Goal: Task Accomplishment & Management: Use online tool/utility

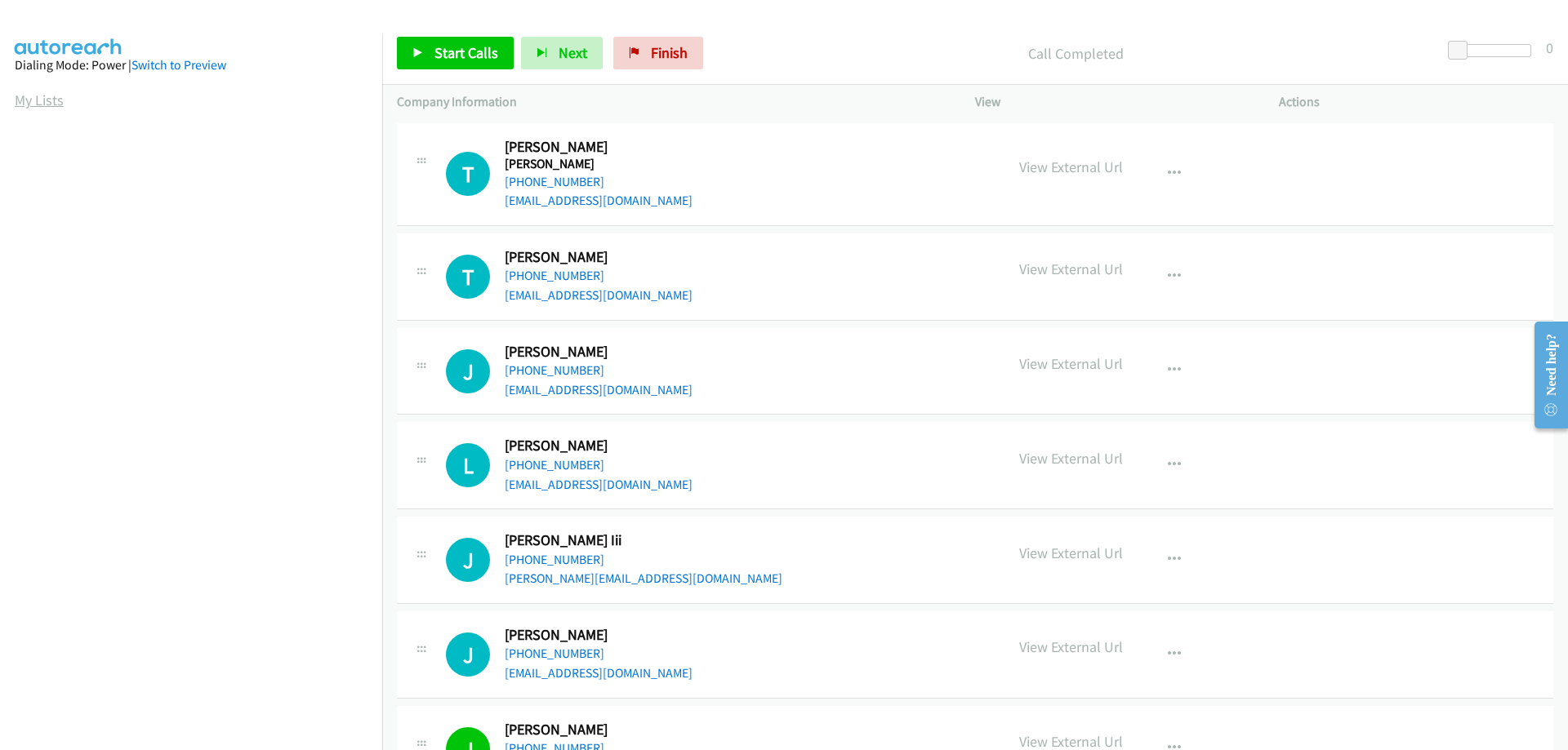
click at [46, 104] on link "My Lists" at bounding box center [39, 99] width 49 height 18
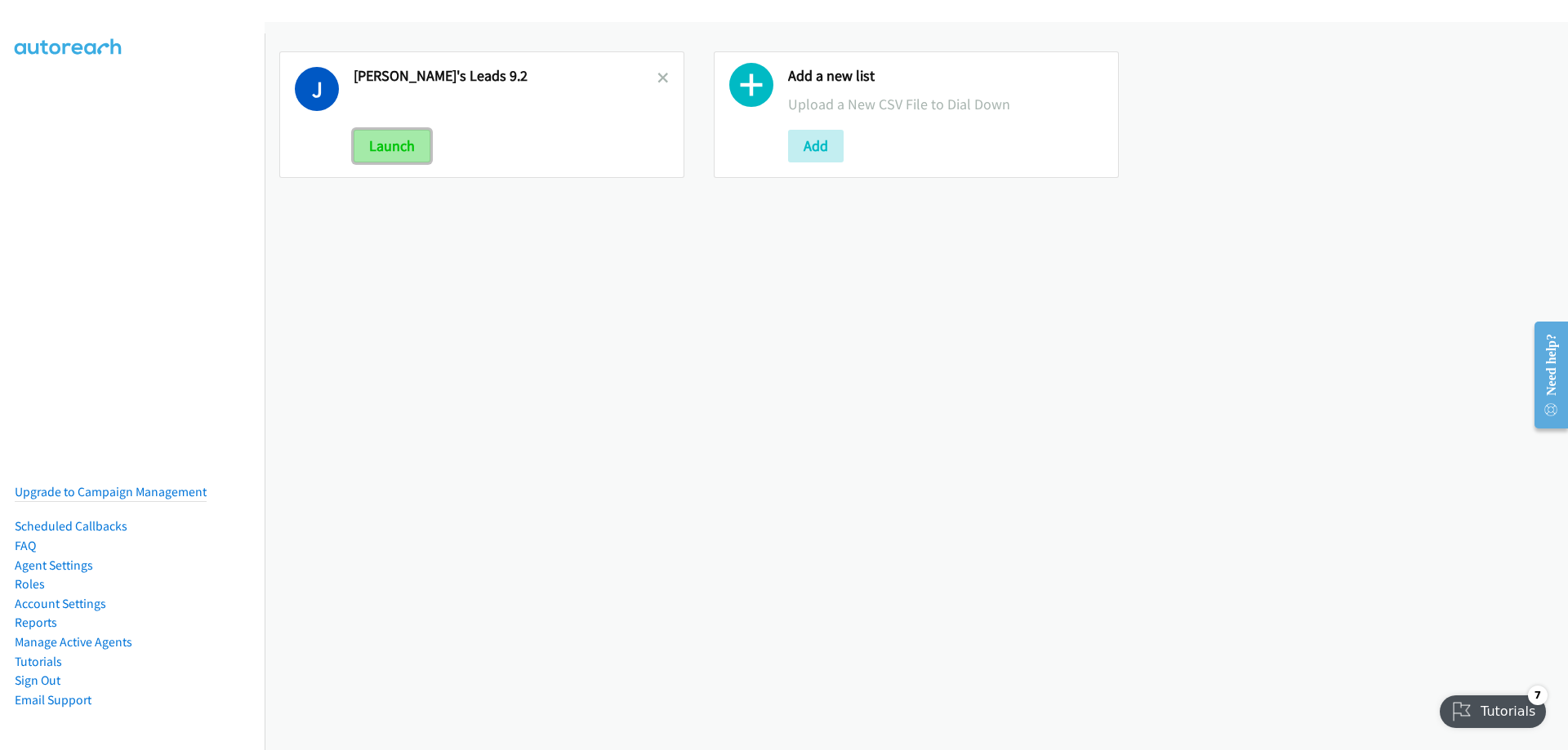
click at [385, 140] on button "Launch" at bounding box center [392, 145] width 77 height 33
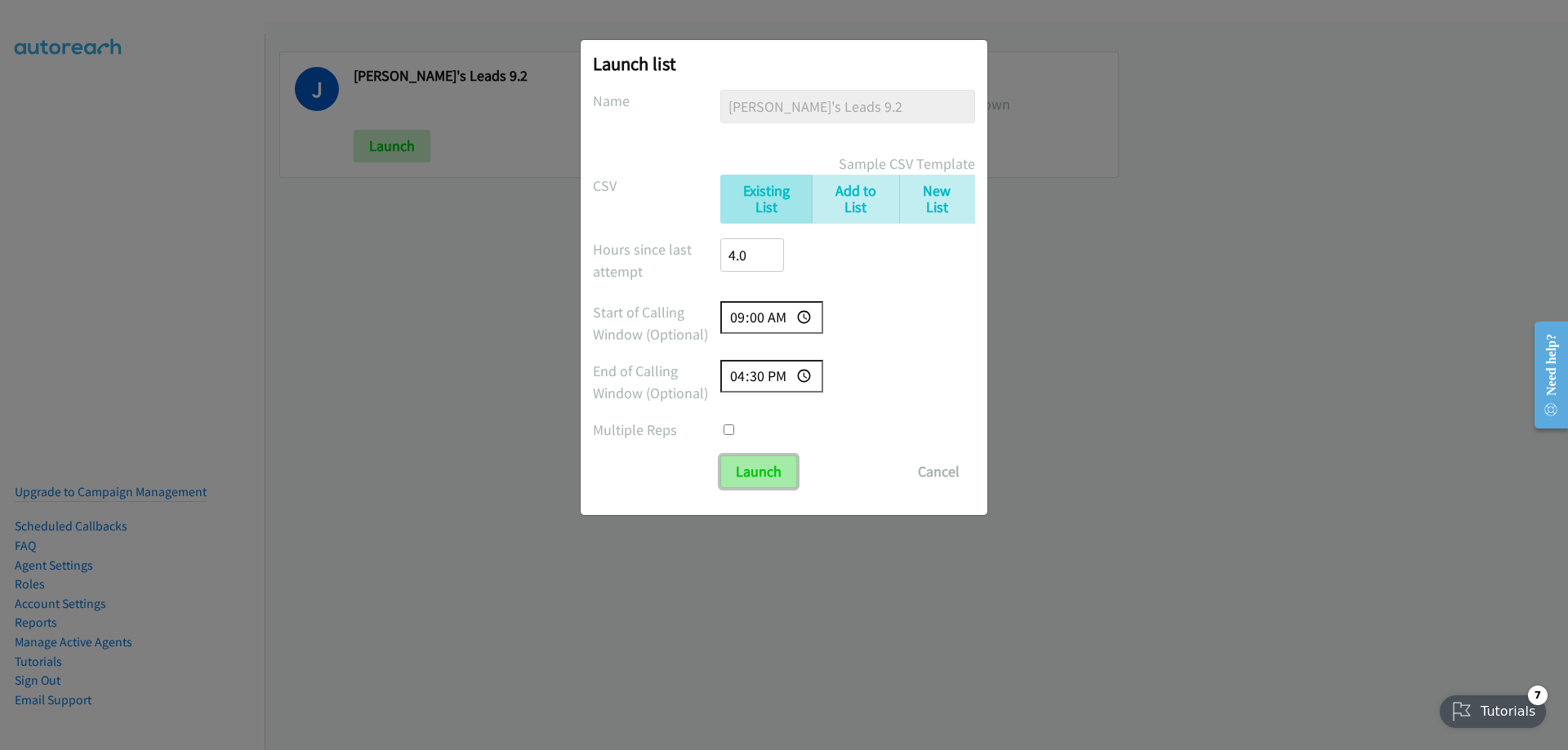
click at [759, 474] on input "Launch" at bounding box center [759, 471] width 77 height 33
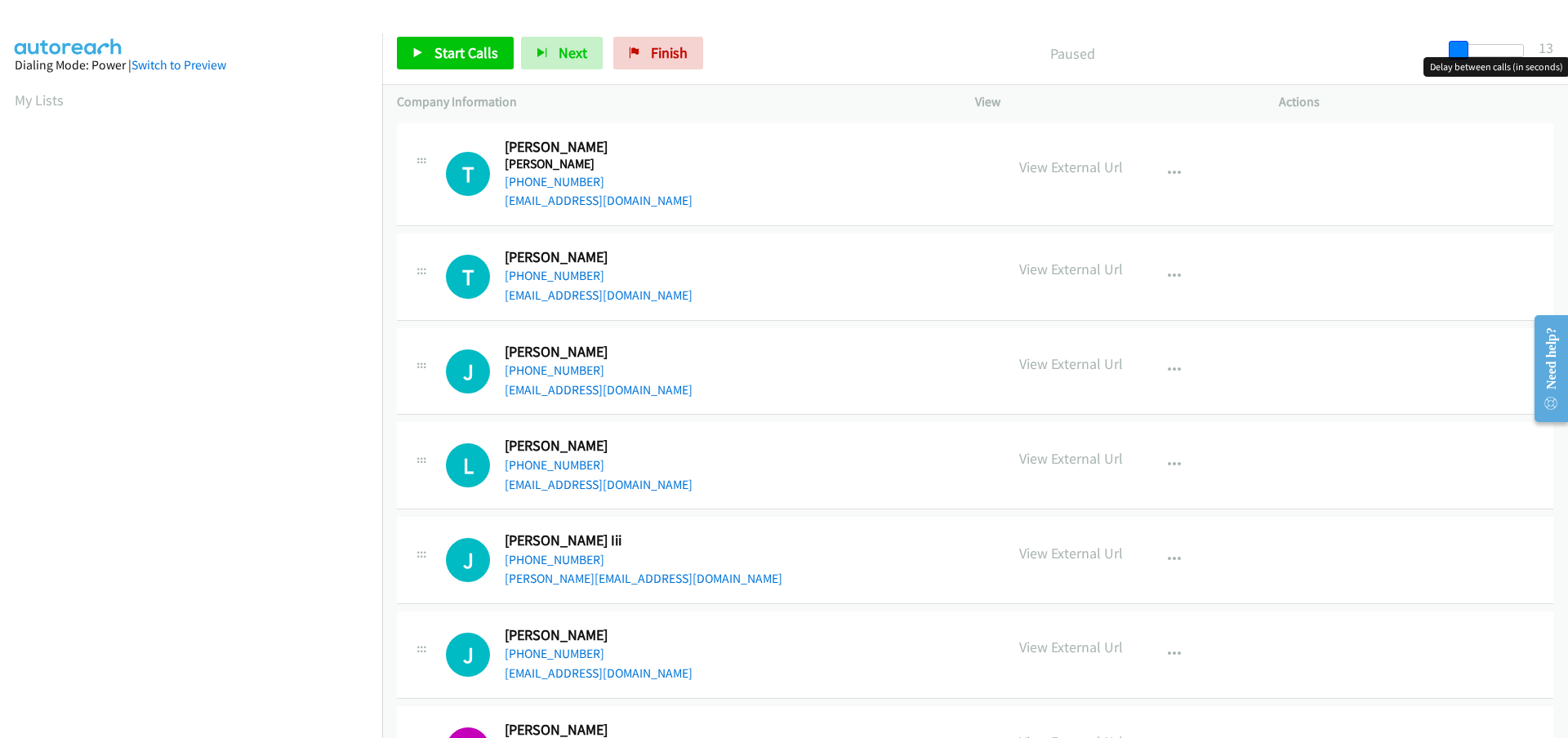
click at [1459, 53] on span at bounding box center [1458, 50] width 19 height 19
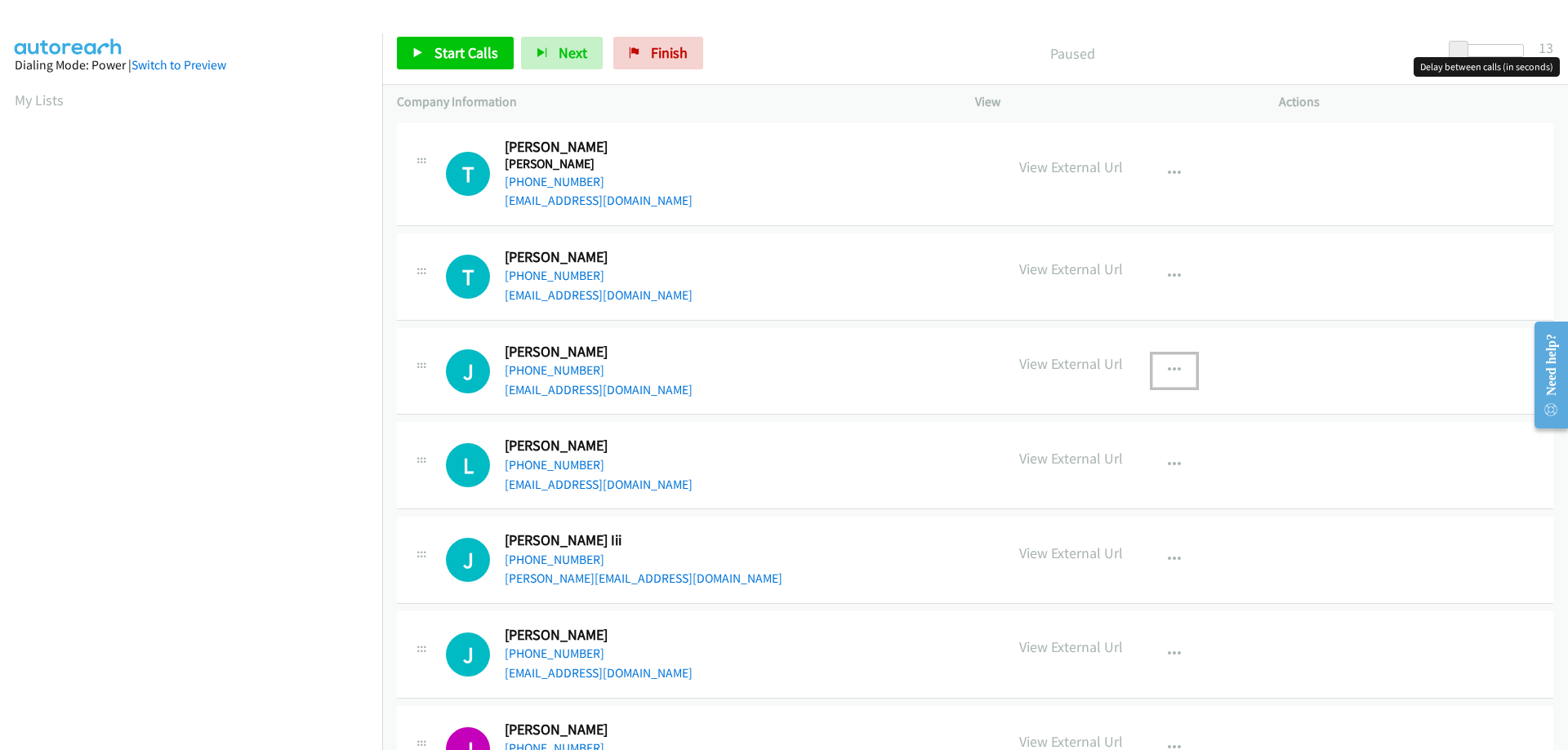
click at [1175, 367] on button "button" at bounding box center [1174, 370] width 44 height 33
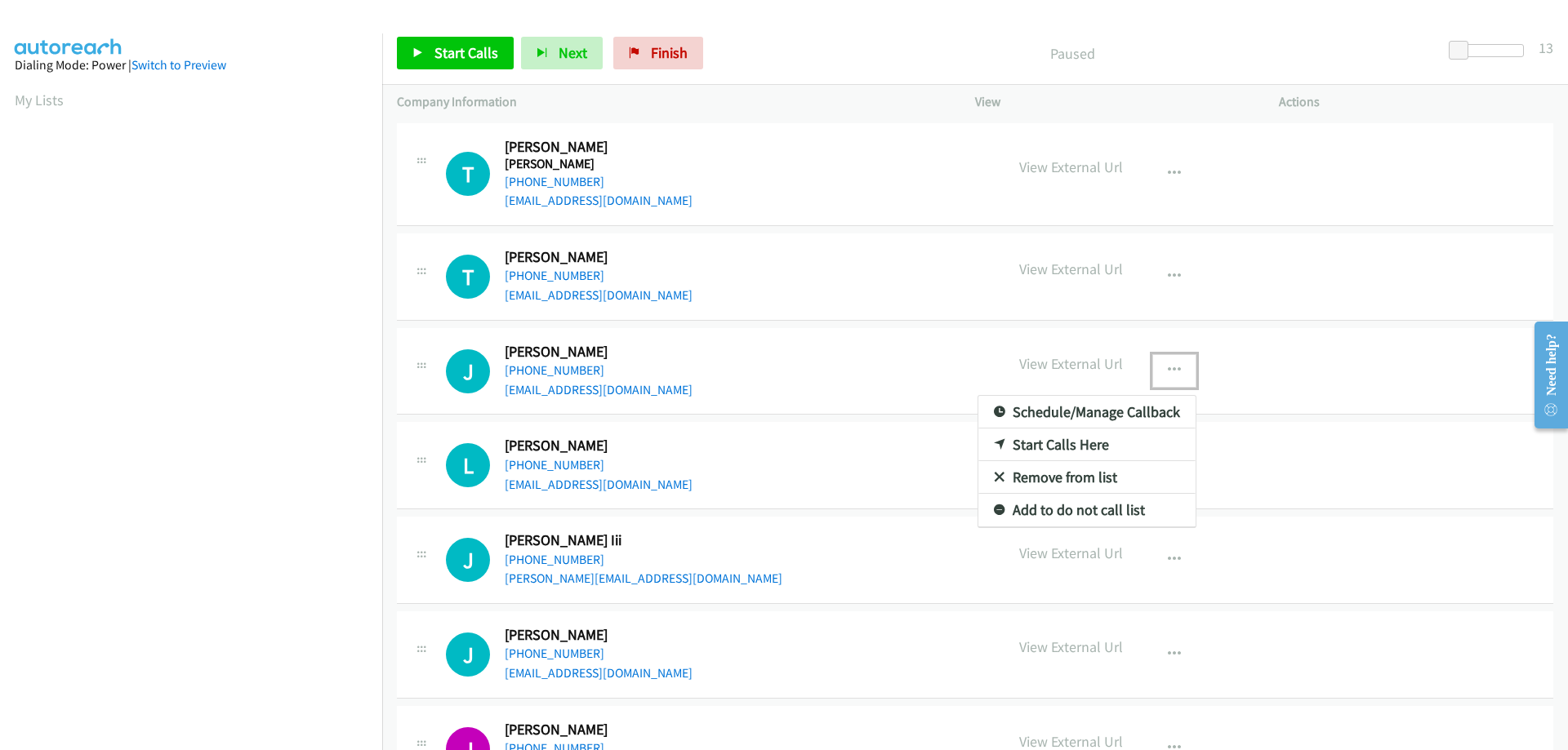
click at [1089, 442] on link "Start Calls Here" at bounding box center [1087, 444] width 217 height 33
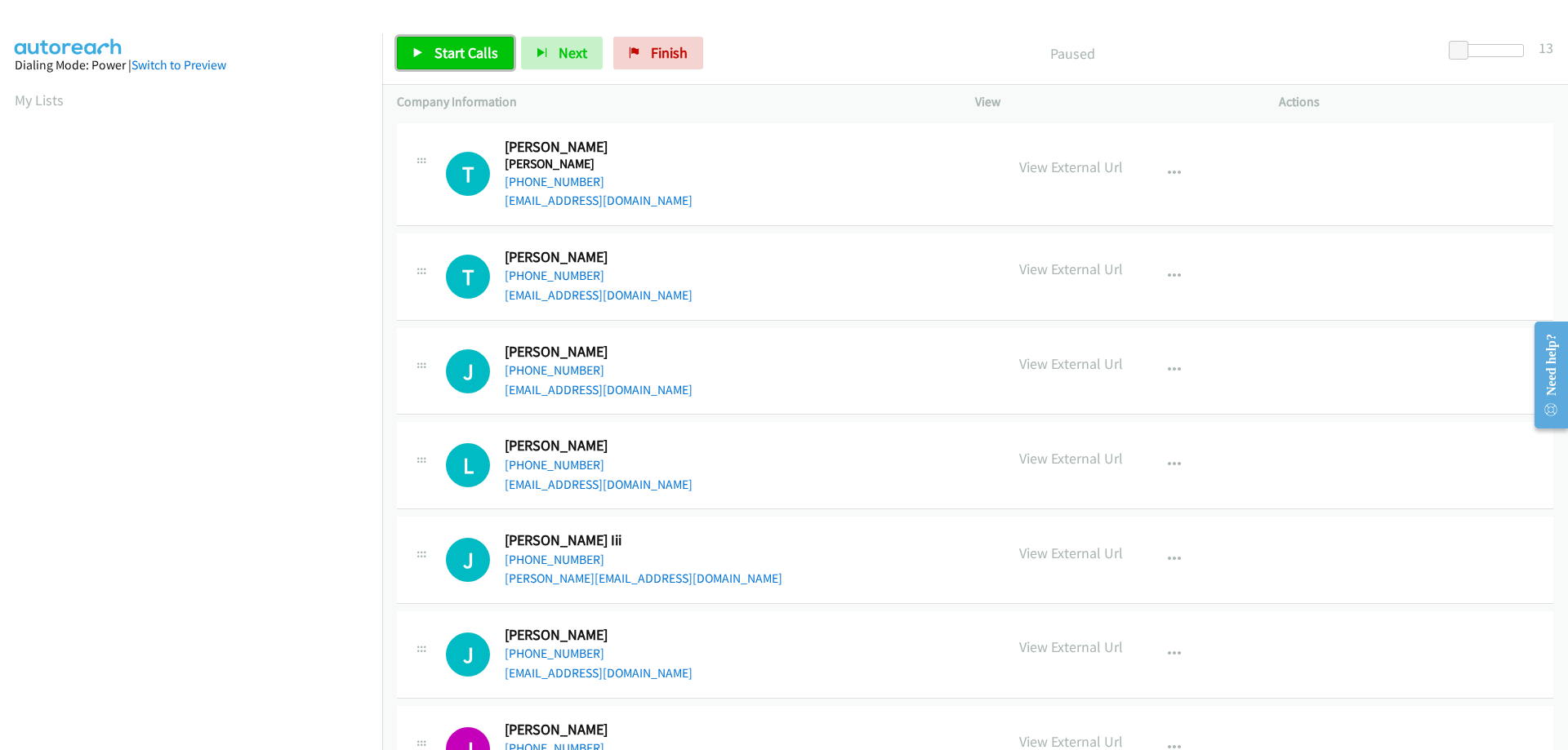
click at [435, 45] on span "Start Calls" at bounding box center [466, 53] width 63 height 18
click at [1156, 360] on button "button" at bounding box center [1174, 370] width 44 height 33
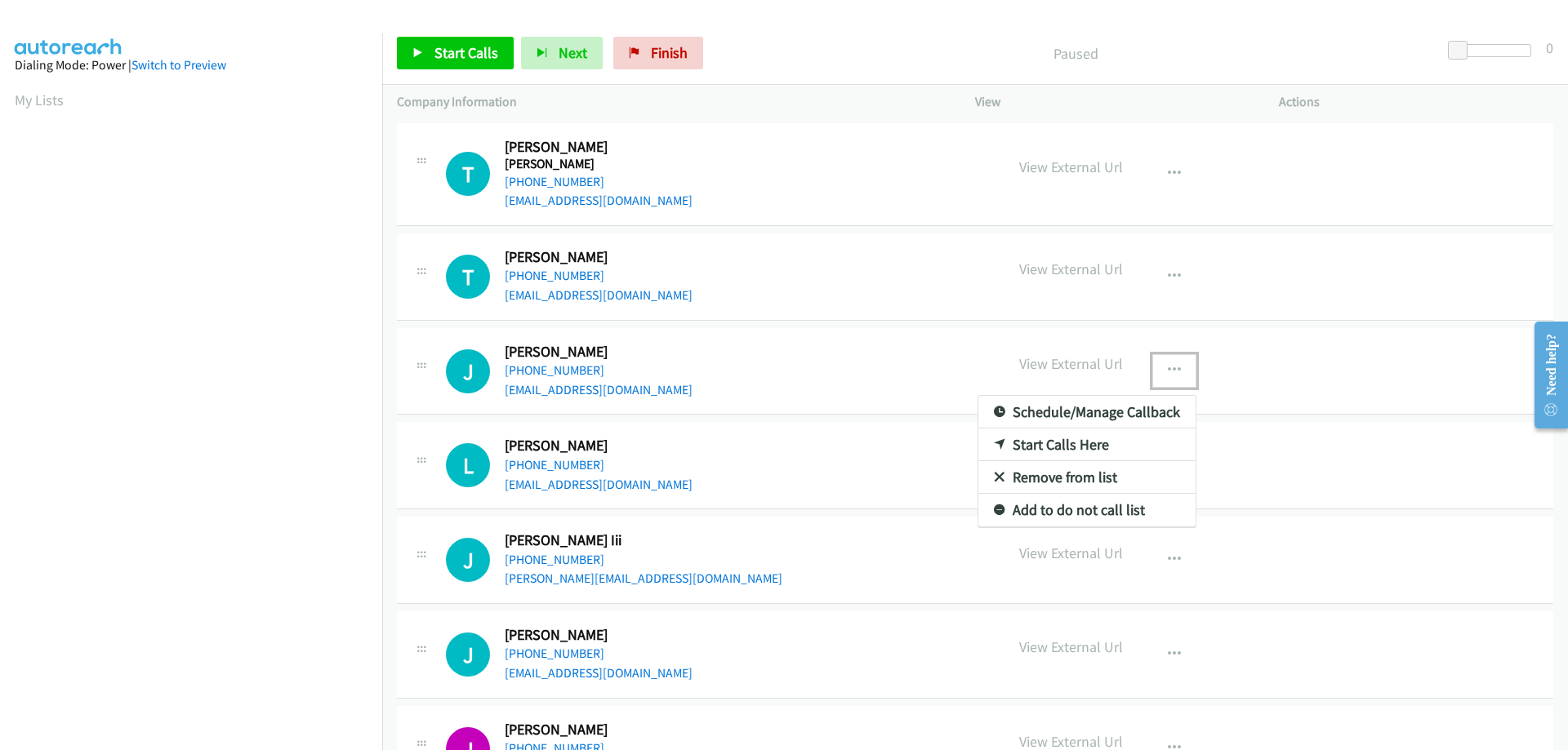
click at [1053, 438] on link "Start Calls Here" at bounding box center [1087, 444] width 217 height 33
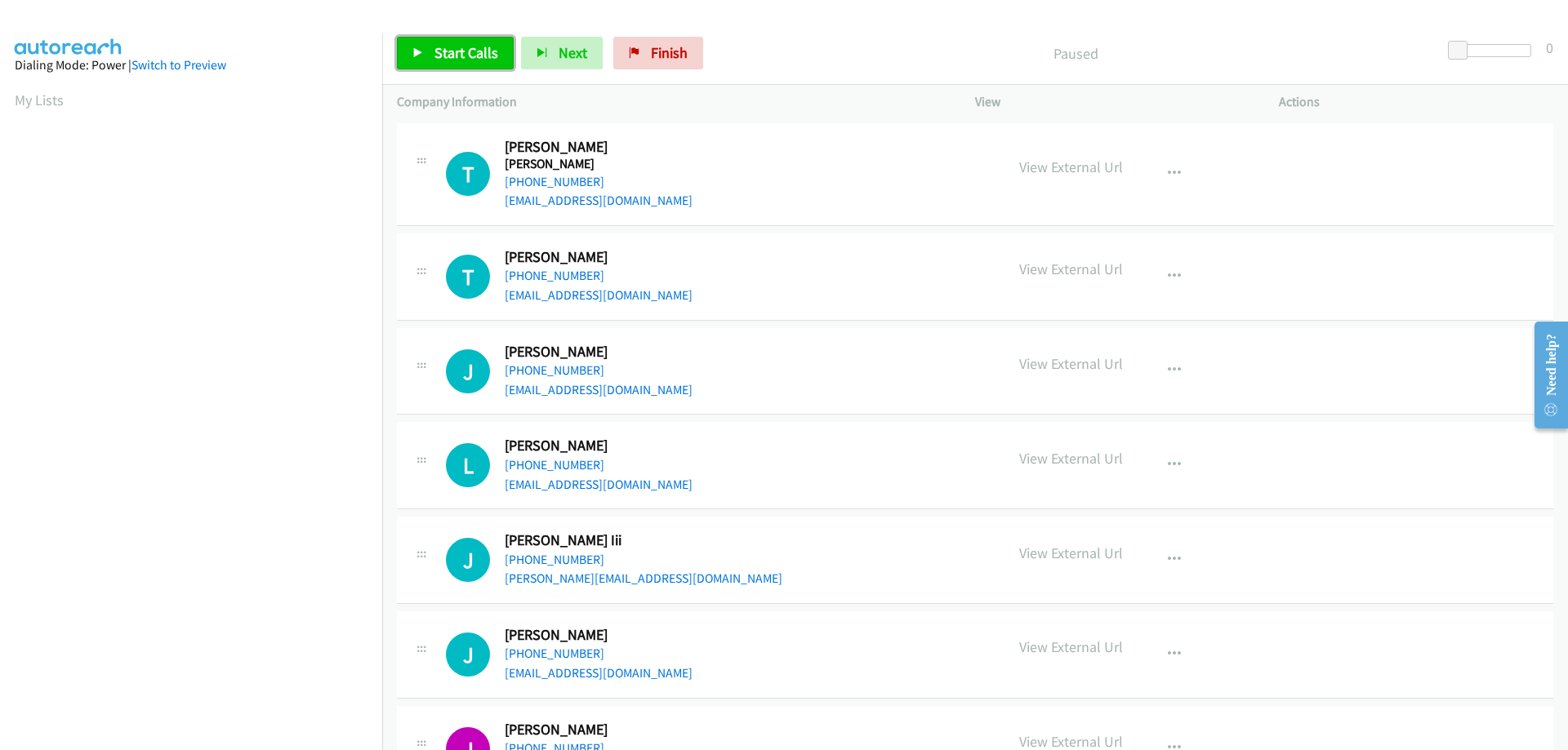
click at [431, 54] on link "Start Calls" at bounding box center [455, 53] width 117 height 33
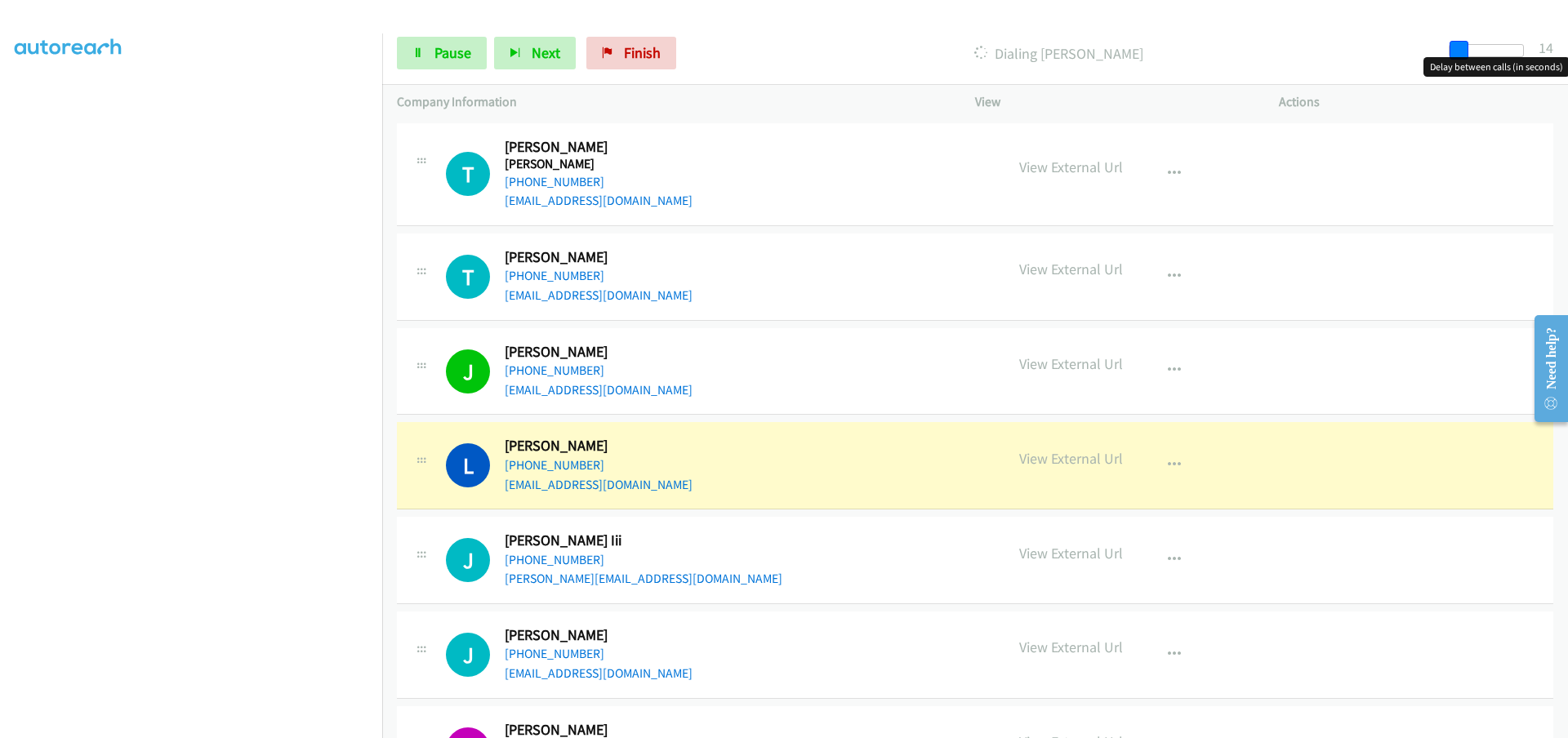
drag, startPoint x: 1454, startPoint y: 49, endPoint x: 1463, endPoint y: 50, distance: 9.1
click at [1463, 50] on span at bounding box center [1459, 50] width 19 height 19
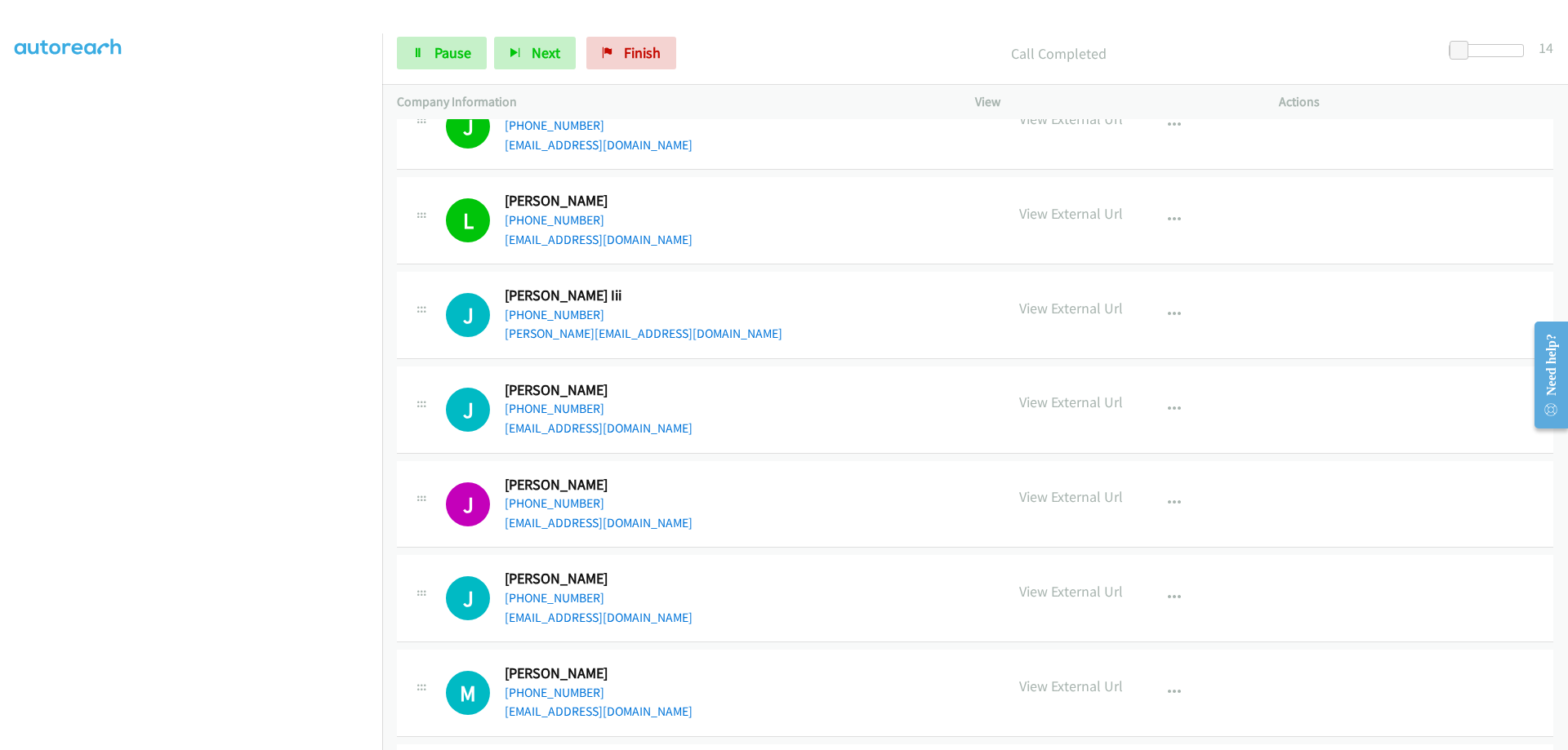
scroll to position [163, 0]
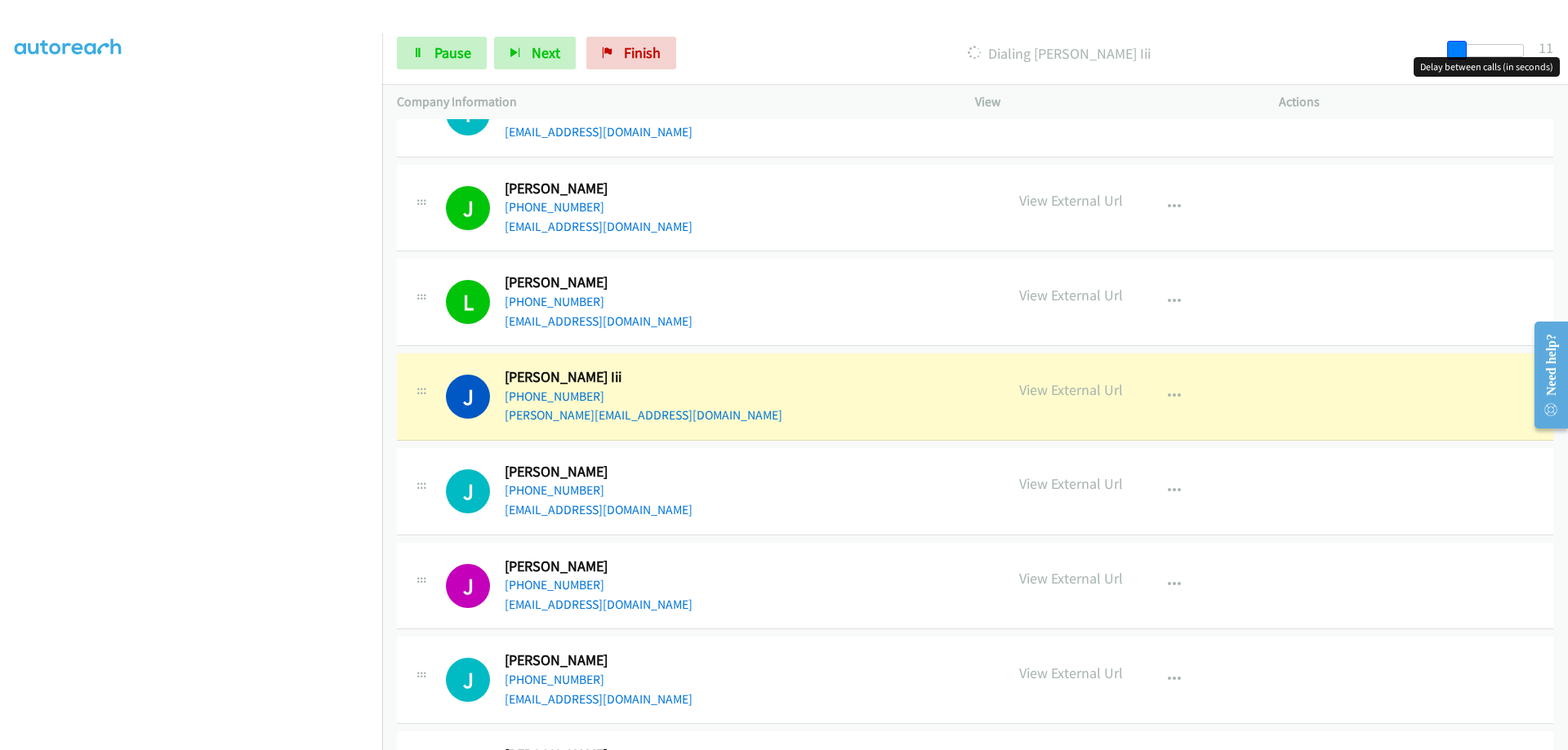
click at [1456, 48] on span at bounding box center [1456, 50] width 19 height 19
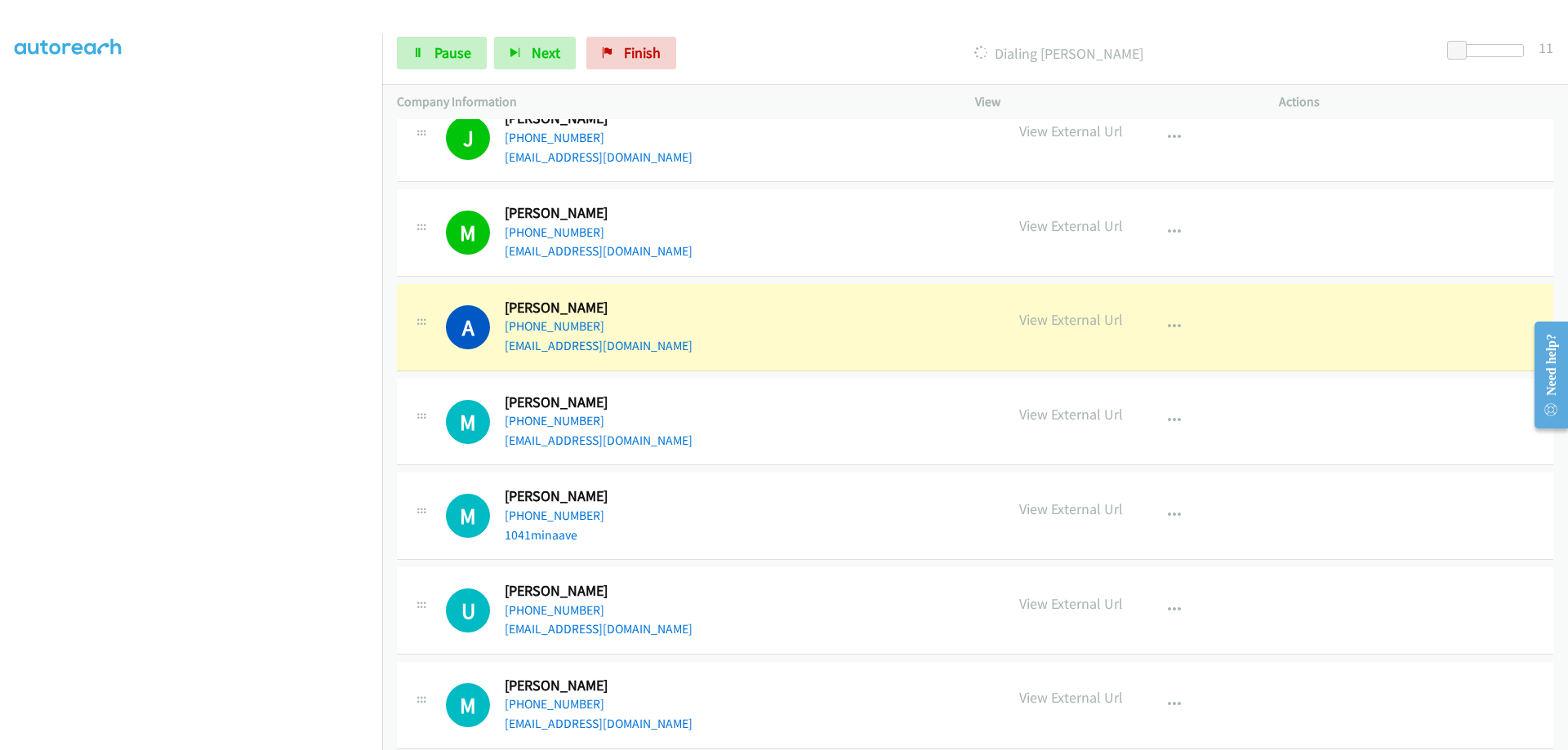
scroll to position [735, 0]
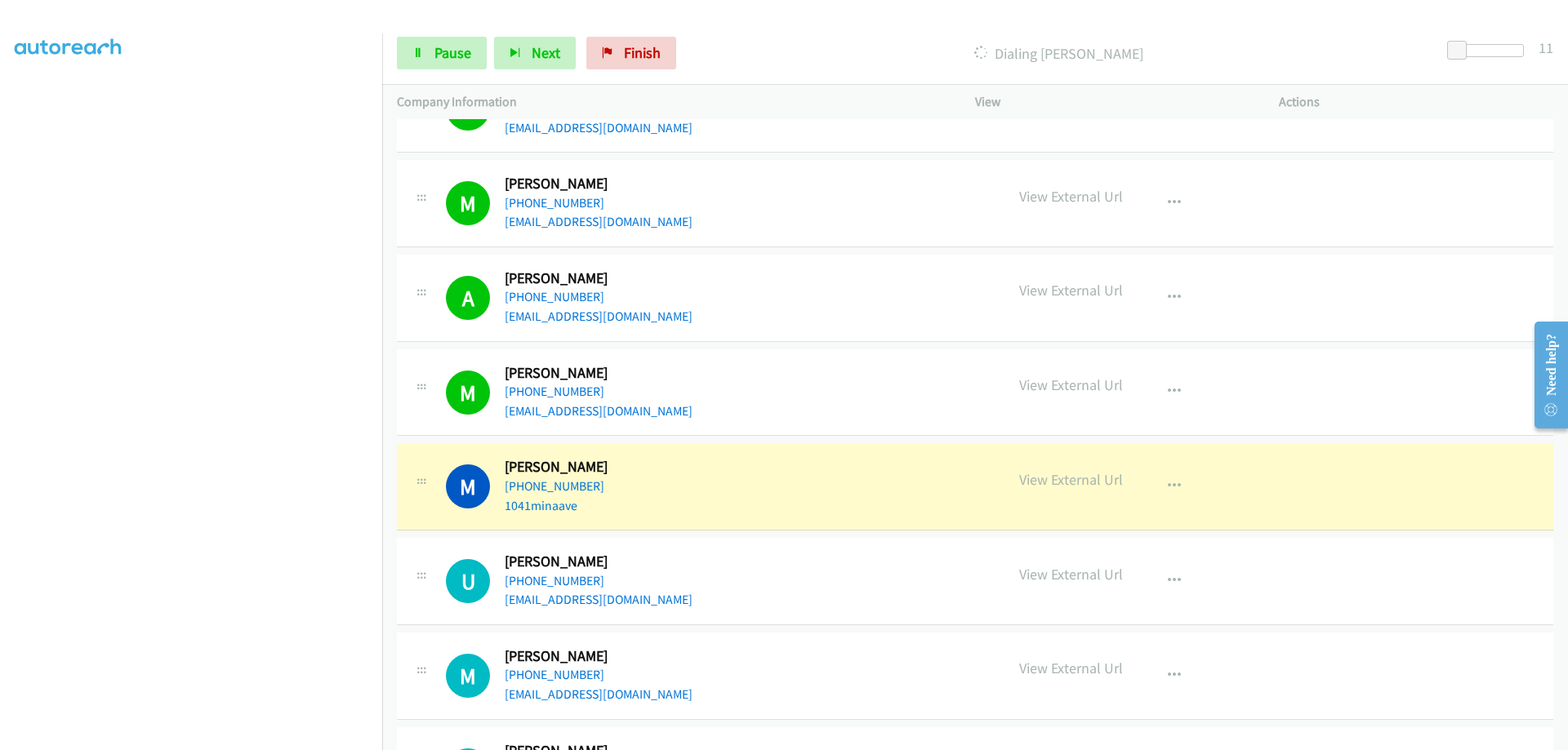
drag, startPoint x: 637, startPoint y: 408, endPoint x: 708, endPoint y: 353, distance: 89.8
click at [708, 353] on div "M Callback Scheduled [PERSON_NAME] America/New_York [PHONE_NUMBER] [EMAIL_ADDRE…" at bounding box center [975, 393] width 1156 height 88
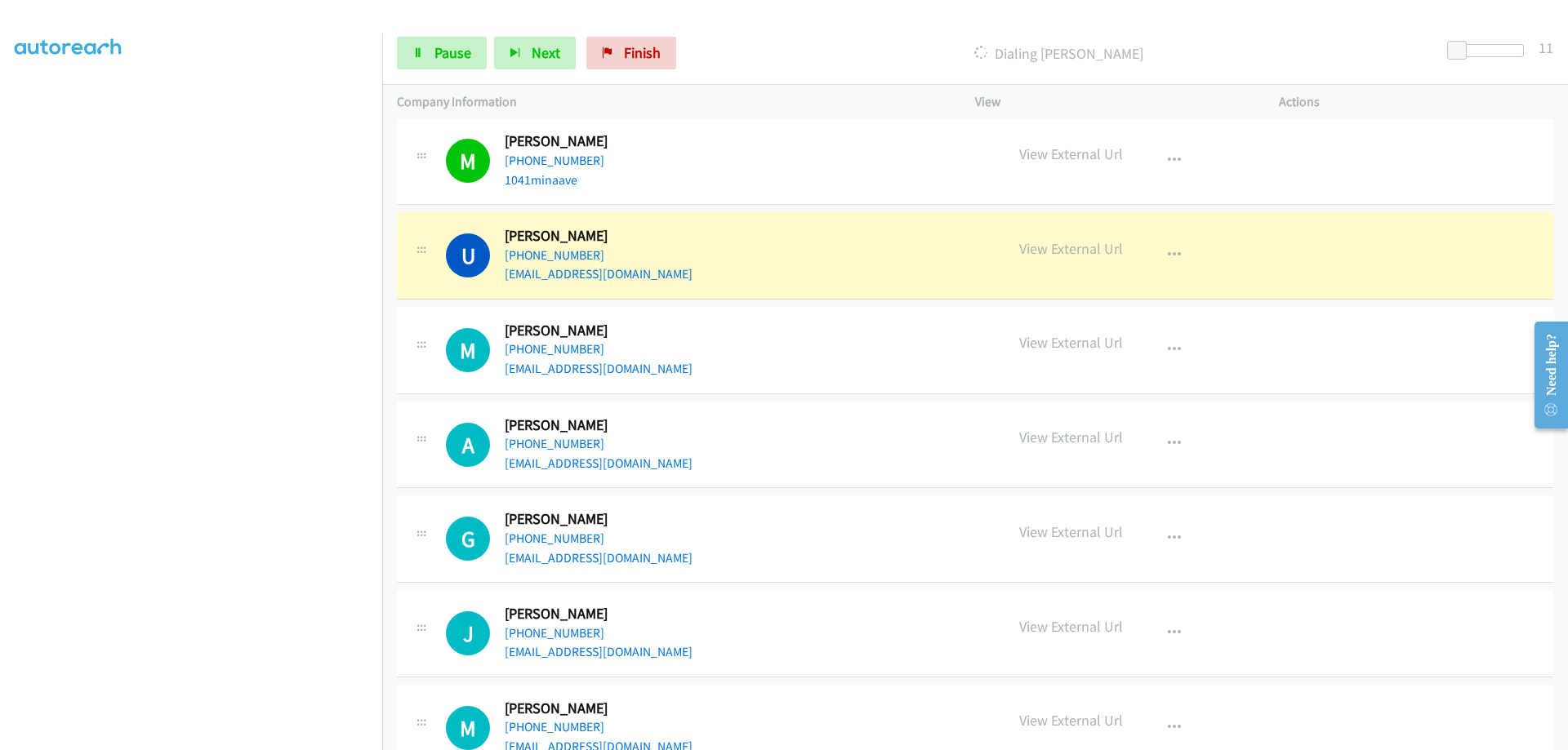
scroll to position [1062, 0]
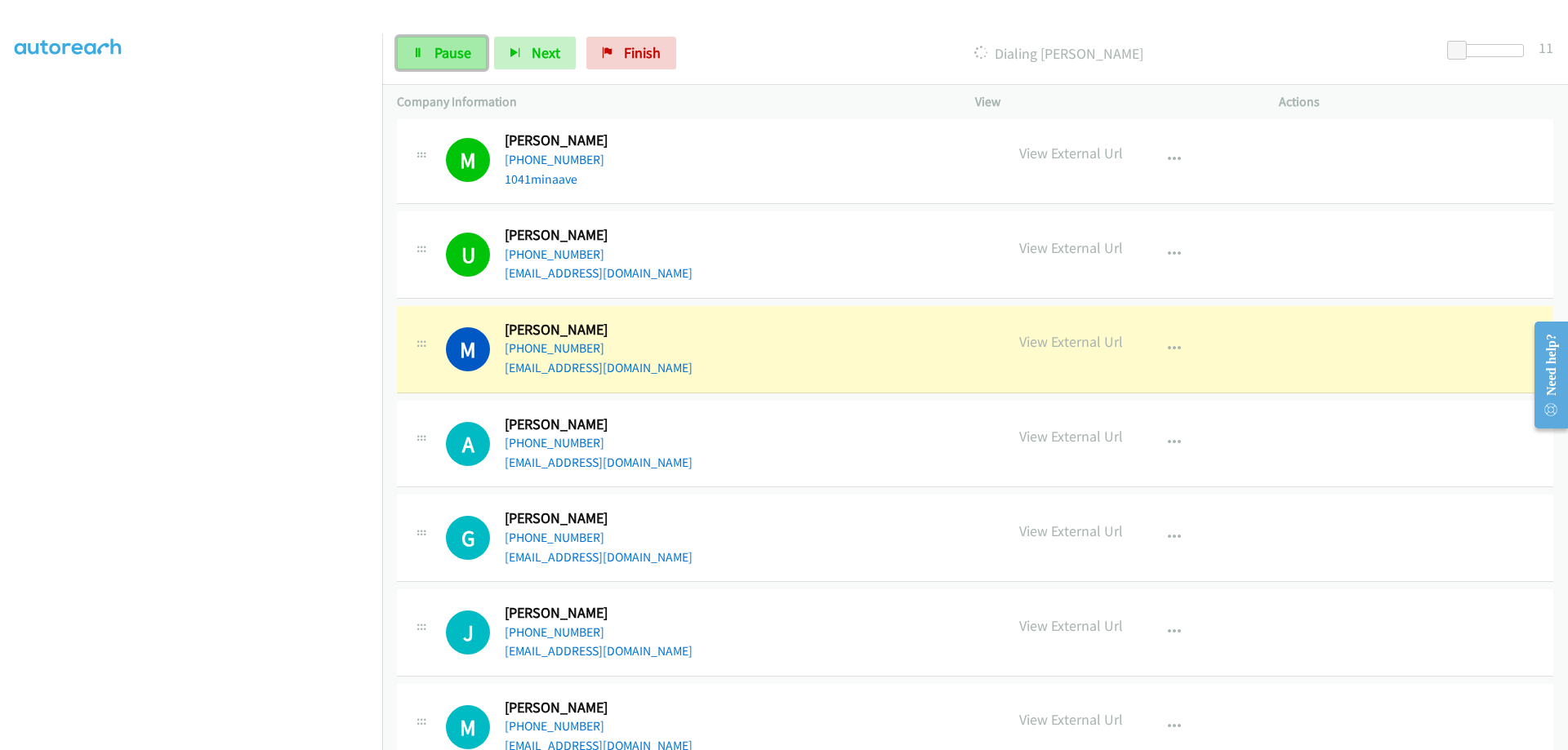
click at [436, 52] on span "Pause" at bounding box center [453, 53] width 37 height 18
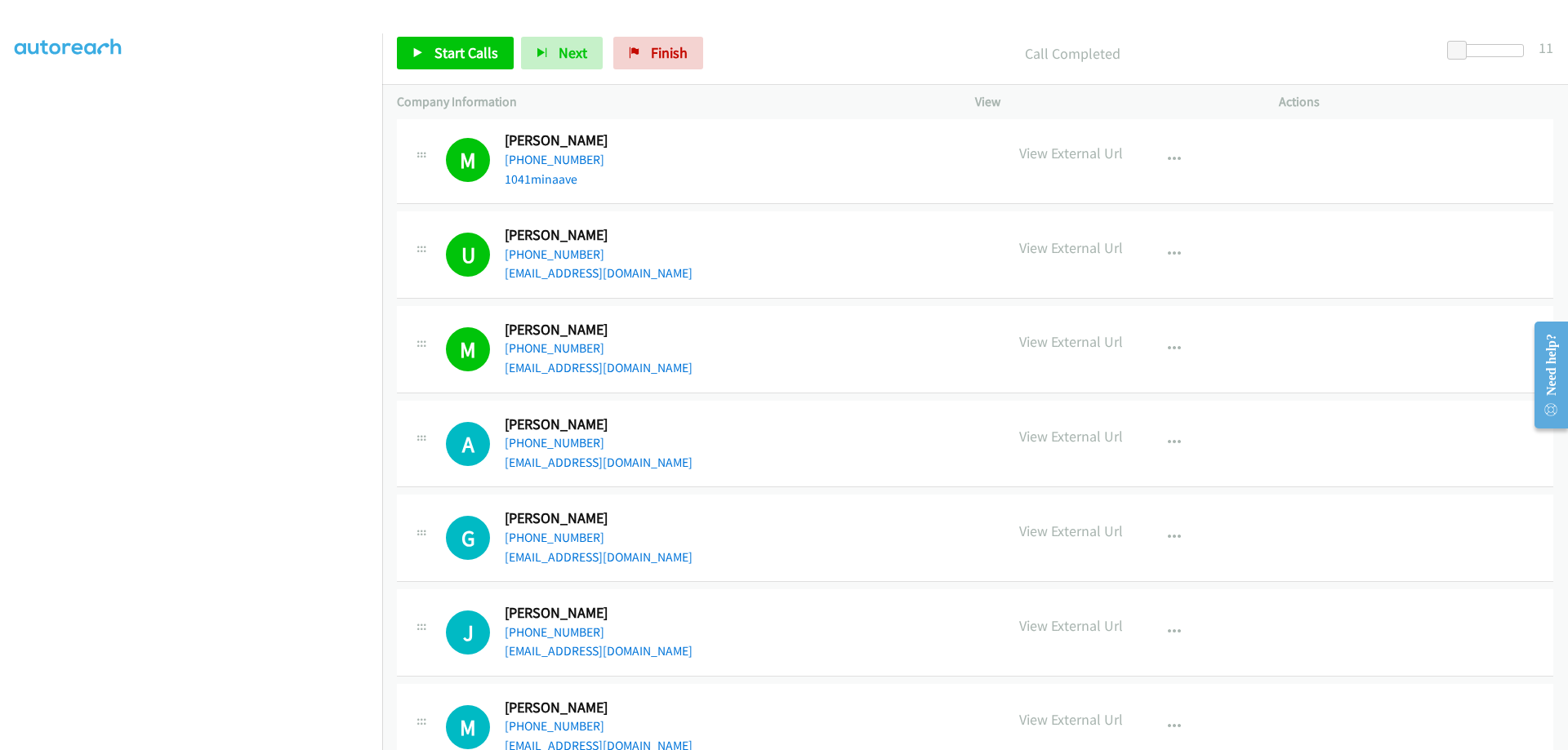
scroll to position [1143, 0]
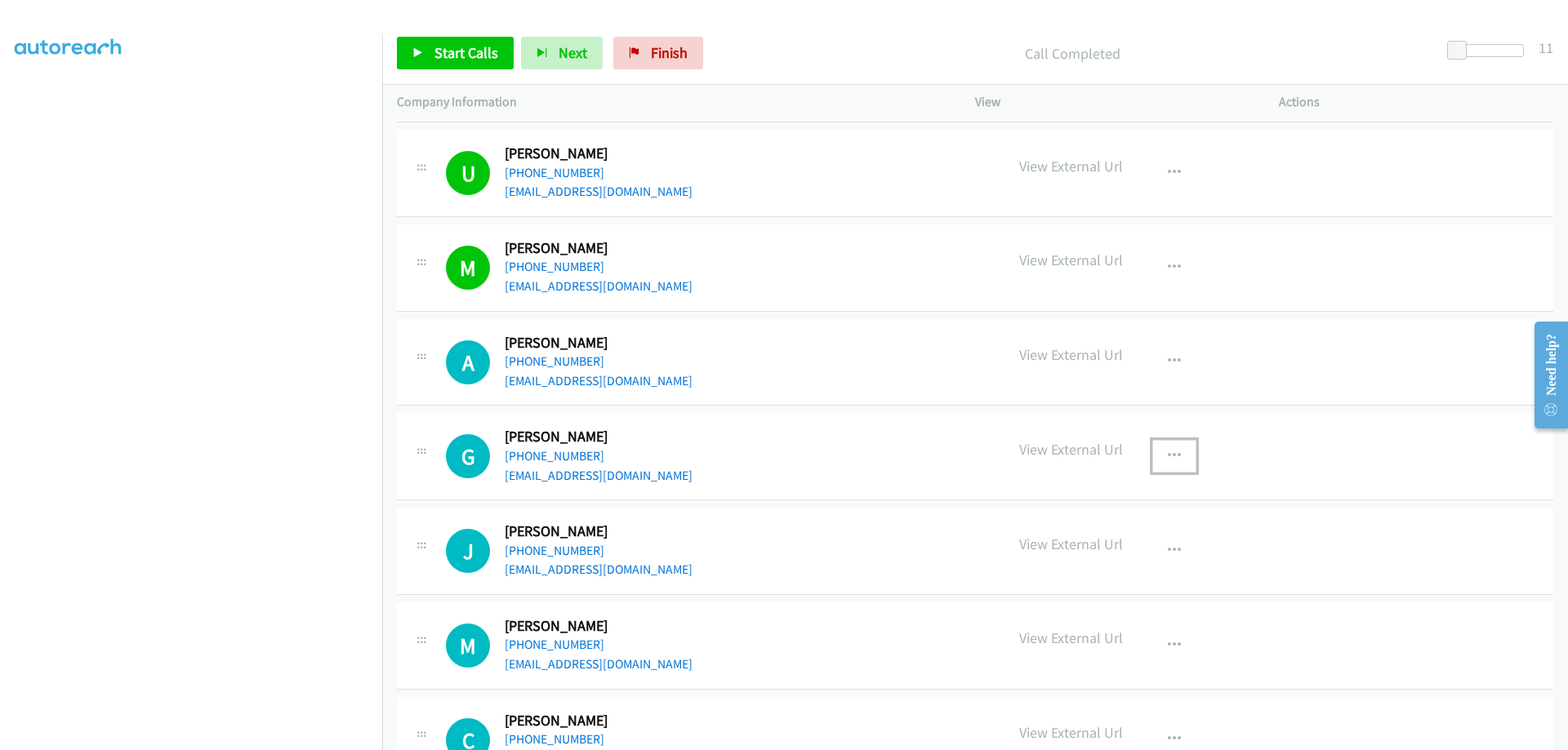
click at [1168, 455] on icon "button" at bounding box center [1175, 457] width 13 height 13
click at [1095, 527] on link "Start Calls Here" at bounding box center [1087, 530] width 217 height 33
click at [438, 52] on span "Start Calls" at bounding box center [466, 53] width 63 height 18
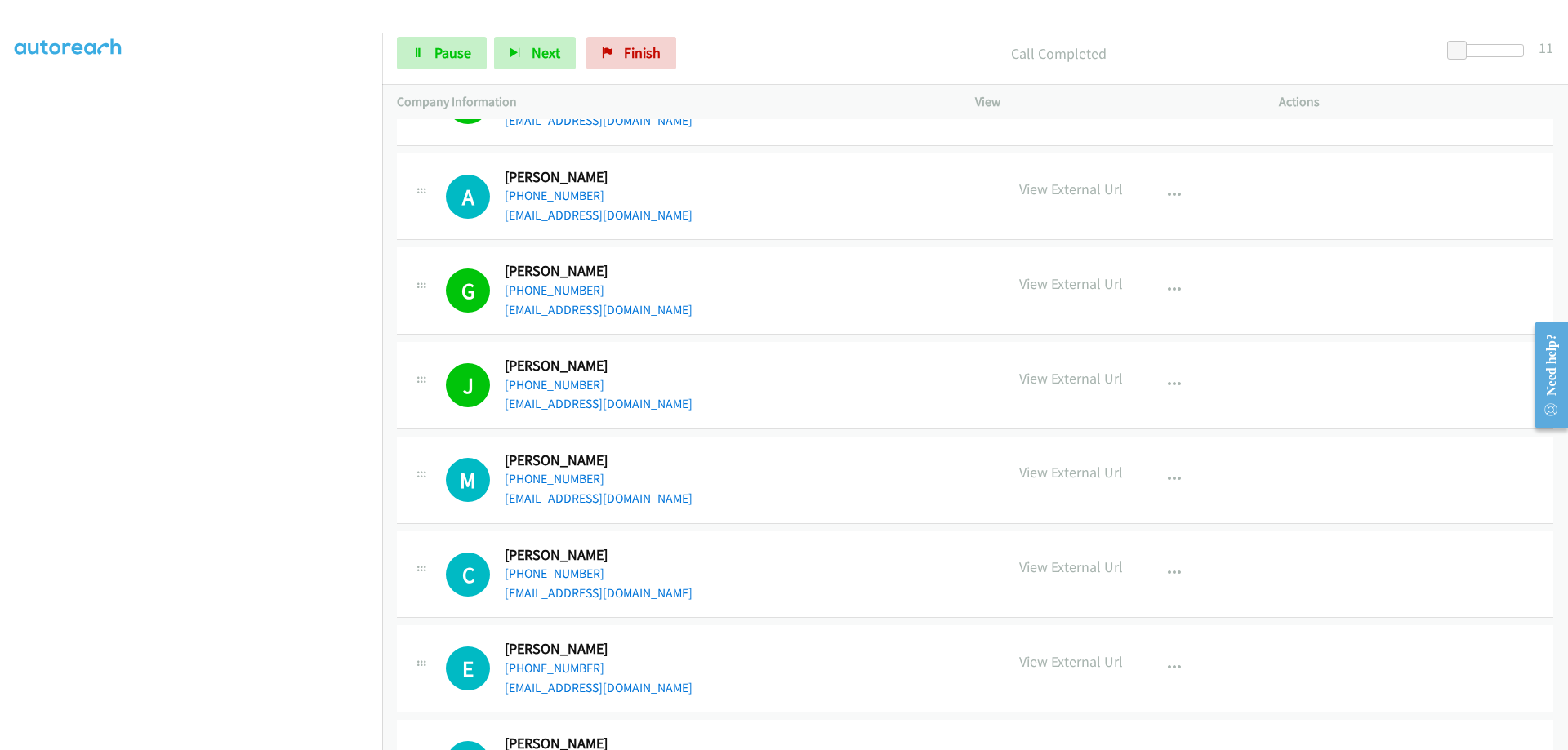
scroll to position [1388, 0]
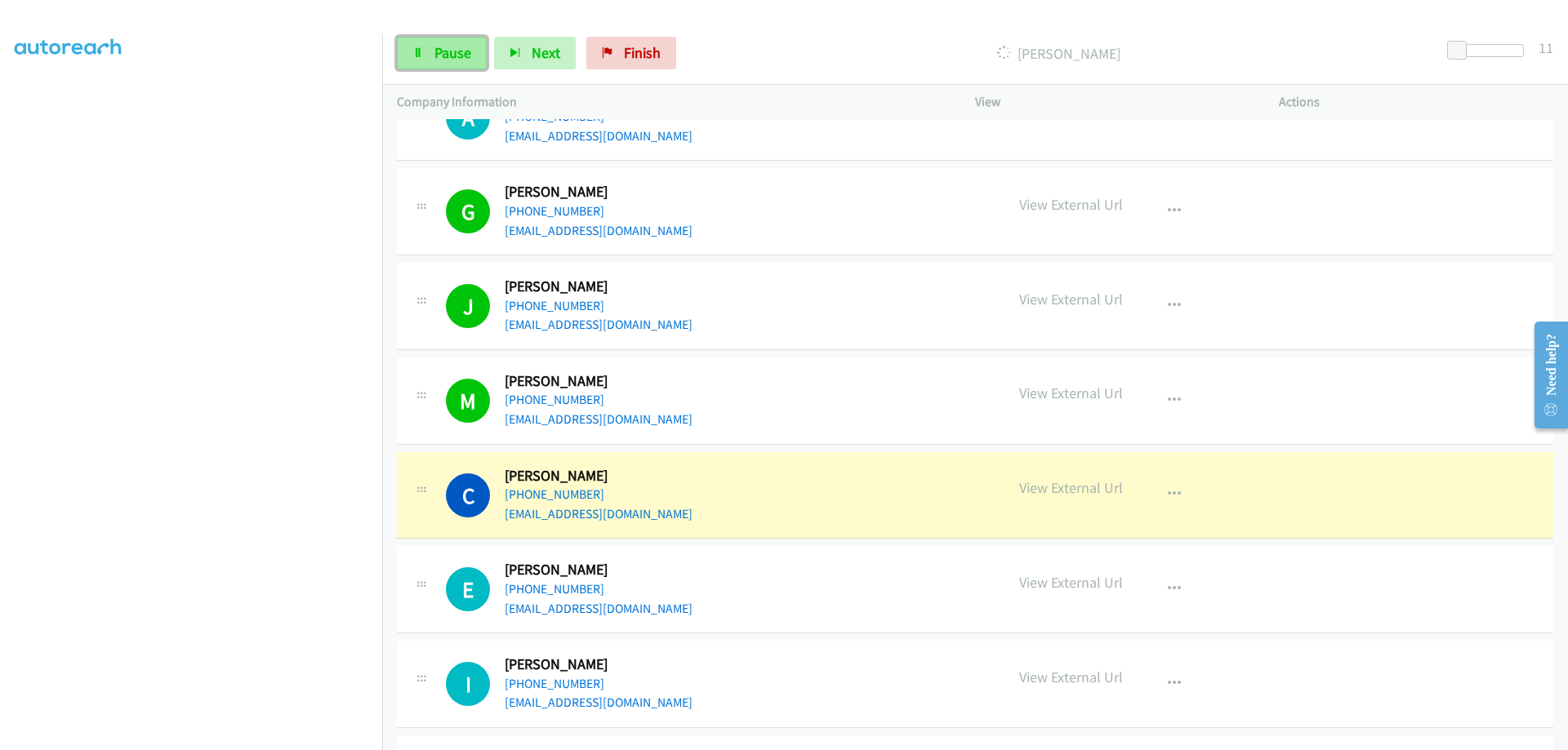
click at [459, 50] on span "Pause" at bounding box center [453, 53] width 37 height 18
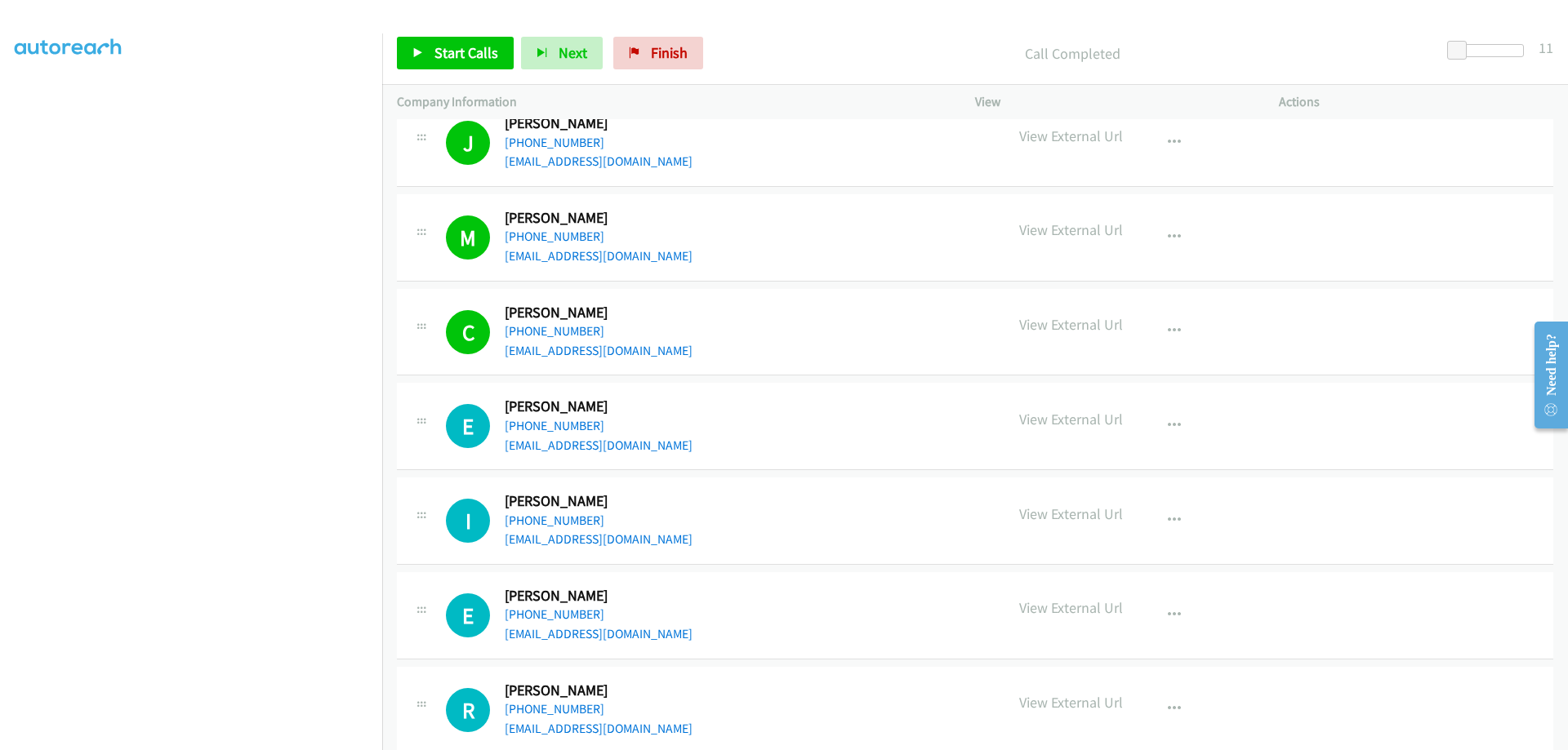
scroll to position [1633, 0]
